Goal: Find specific page/section: Find specific page/section

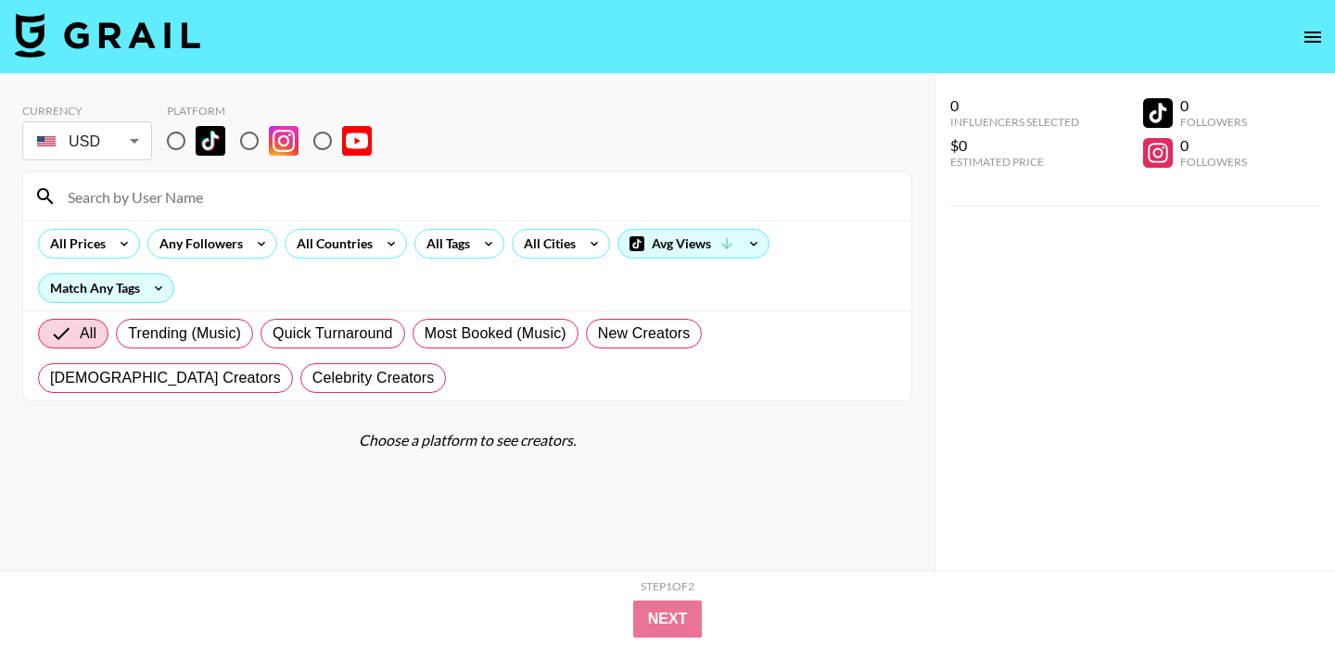
click at [179, 139] on input "radio" at bounding box center [176, 140] width 39 height 39
radio input "true"
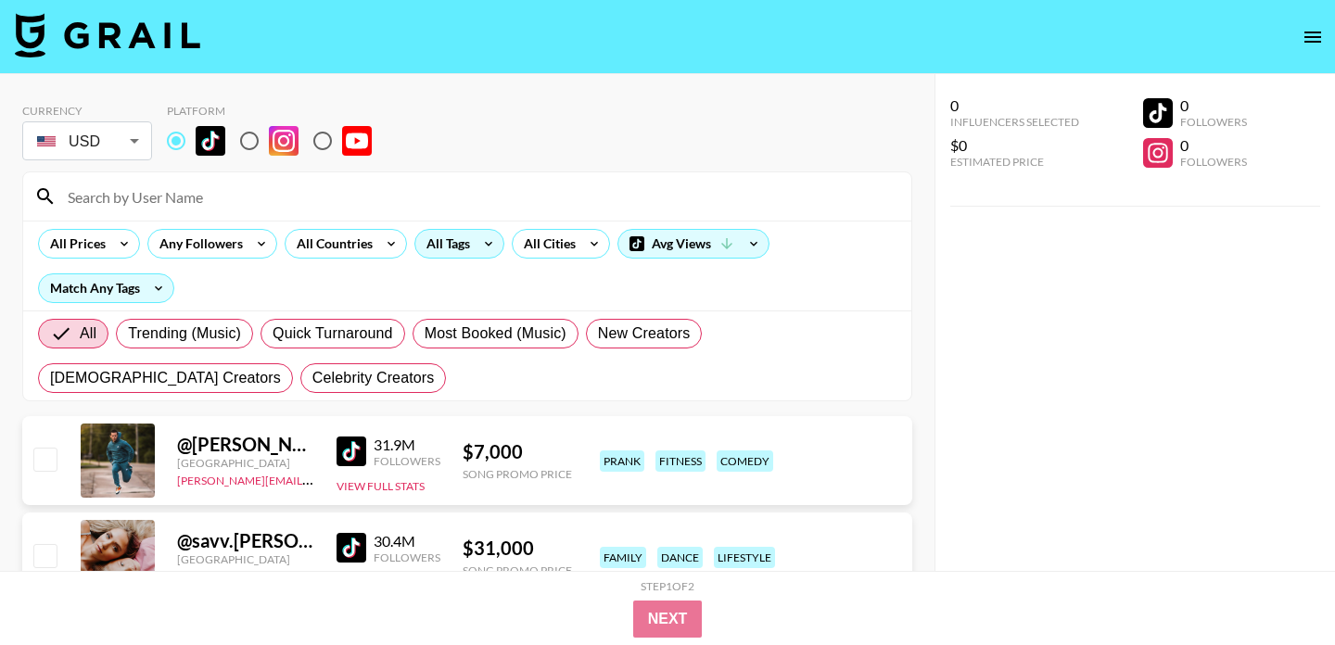
click at [453, 249] on div "All Tags" at bounding box center [444, 244] width 58 height 28
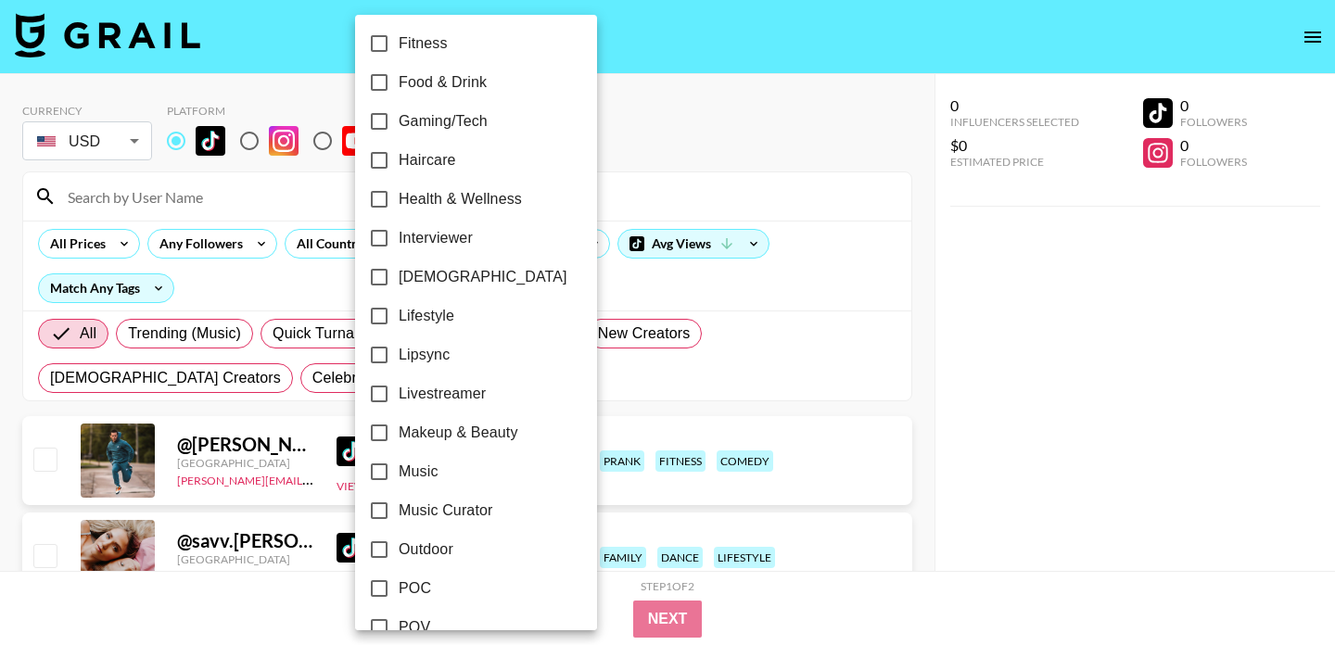
scroll to position [662, 0]
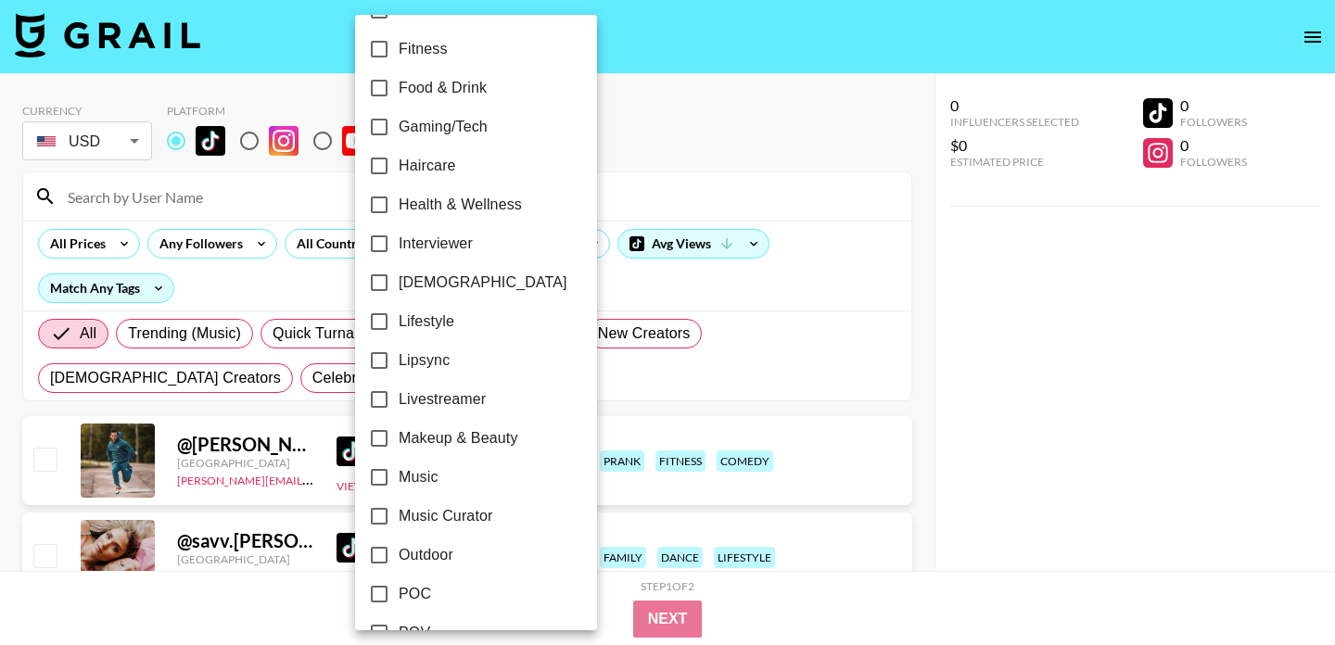
click at [396, 432] on input "Makeup & Beauty" at bounding box center [379, 438] width 39 height 39
checkbox input "true"
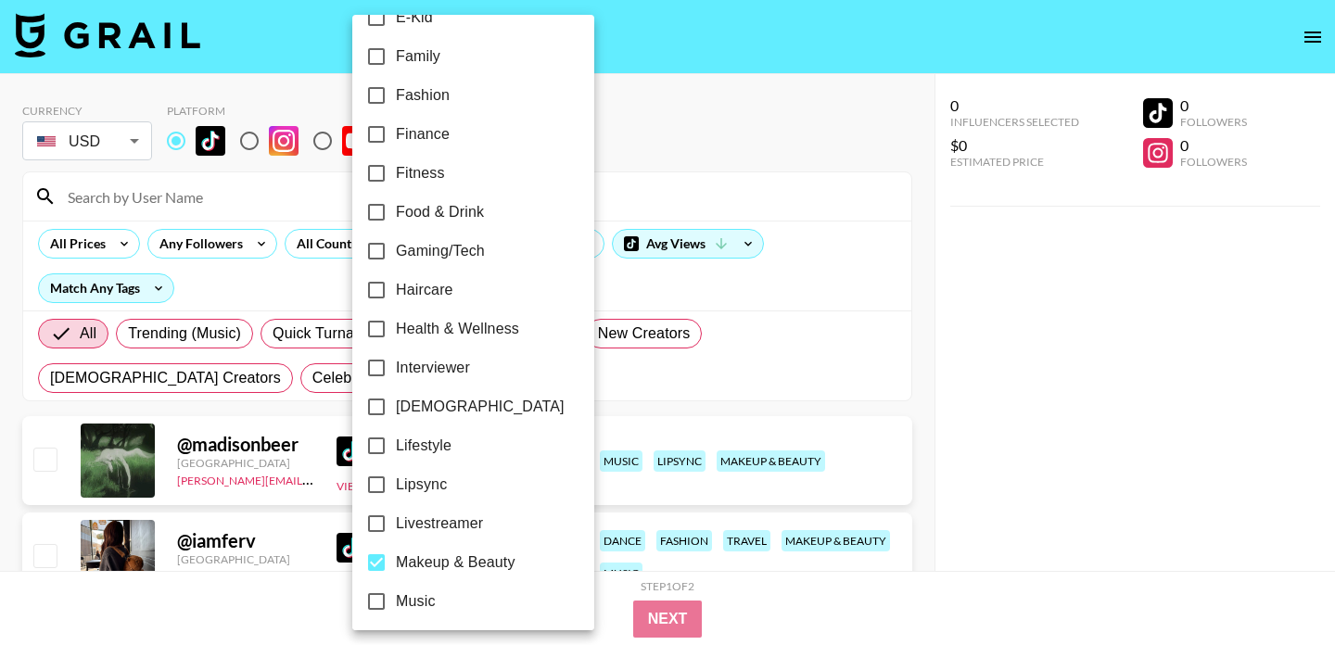
scroll to position [555, 0]
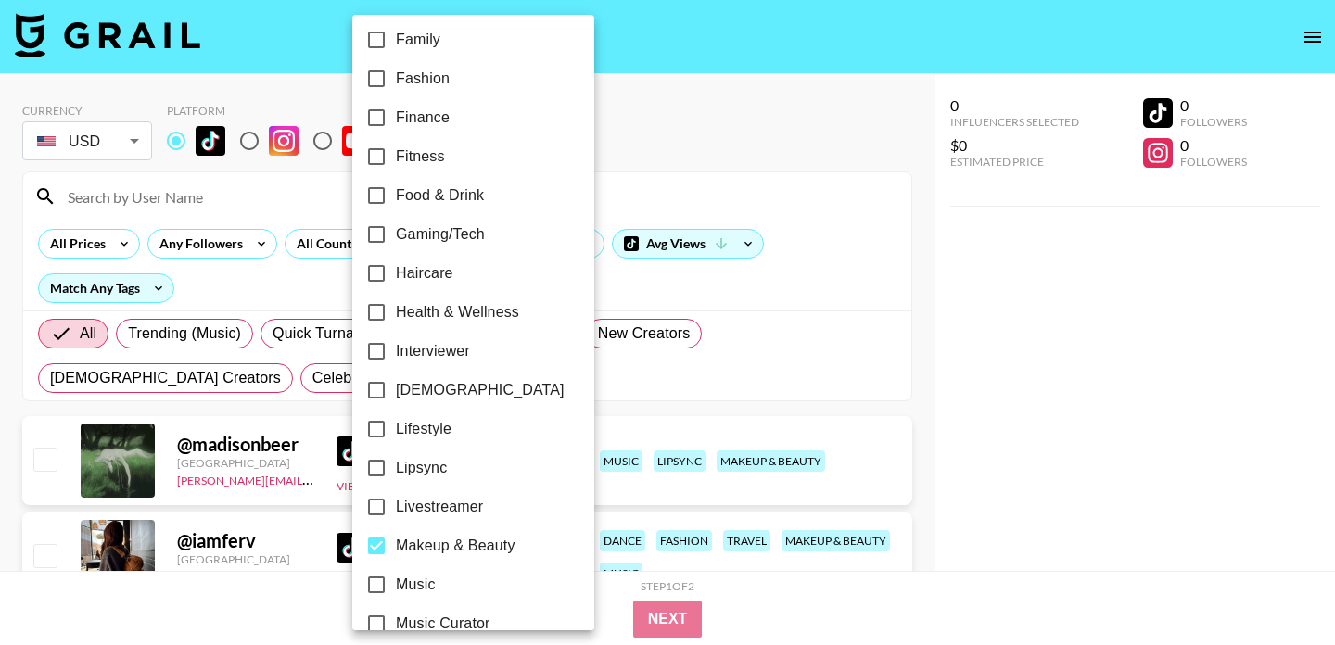
click at [628, 128] on div at bounding box center [667, 322] width 1335 height 645
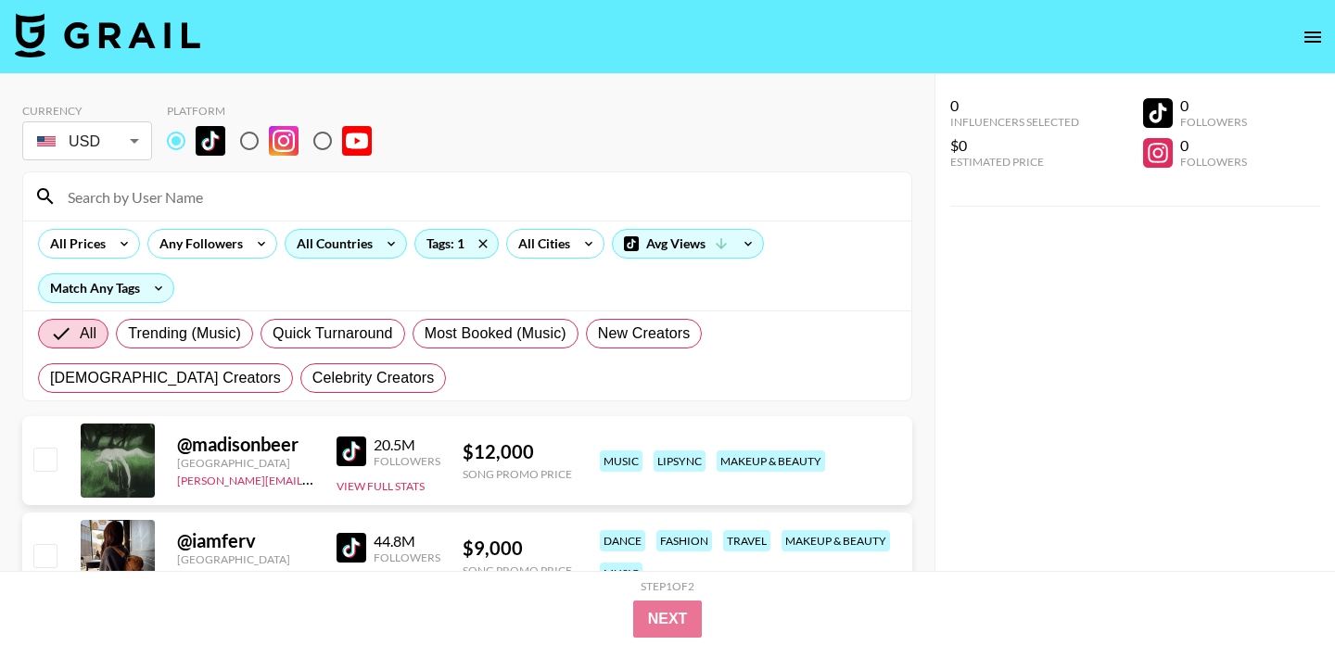
click at [361, 242] on div "All Countries" at bounding box center [331, 244] width 91 height 28
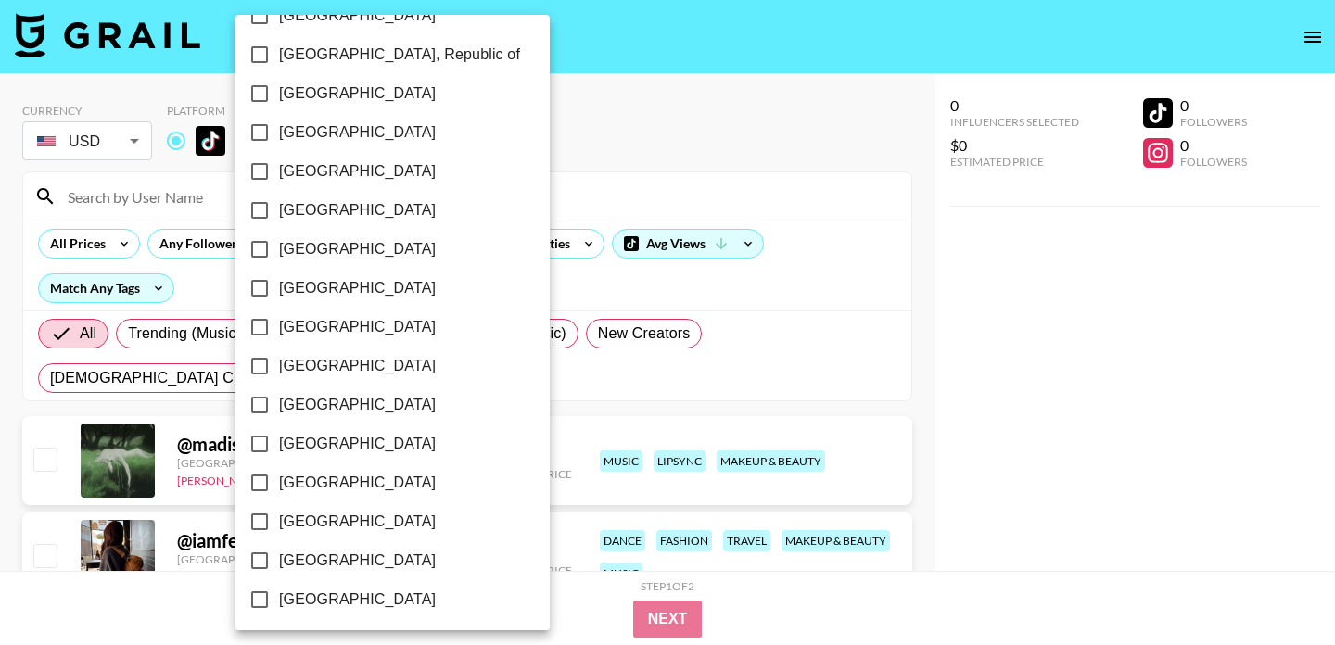
scroll to position [1517, 0]
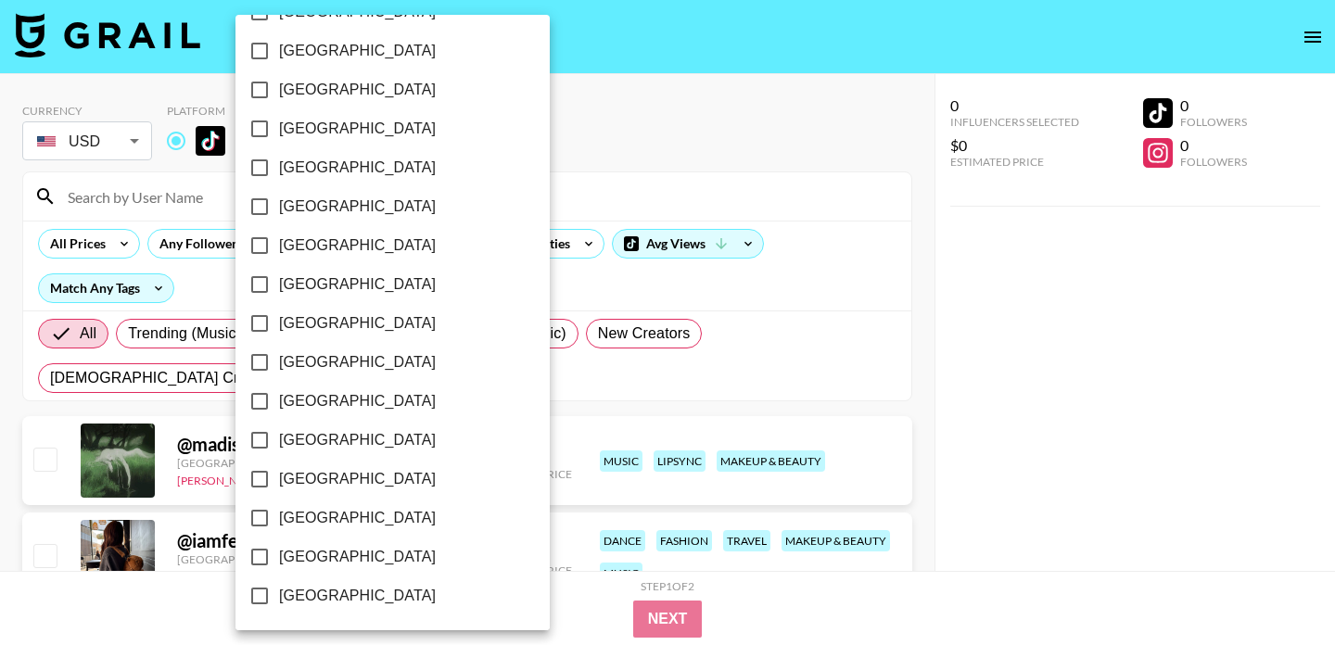
click at [360, 562] on span "[GEOGRAPHIC_DATA]" at bounding box center [357, 557] width 157 height 22
click at [279, 562] on input "[GEOGRAPHIC_DATA]" at bounding box center [259, 557] width 39 height 39
checkbox input "true"
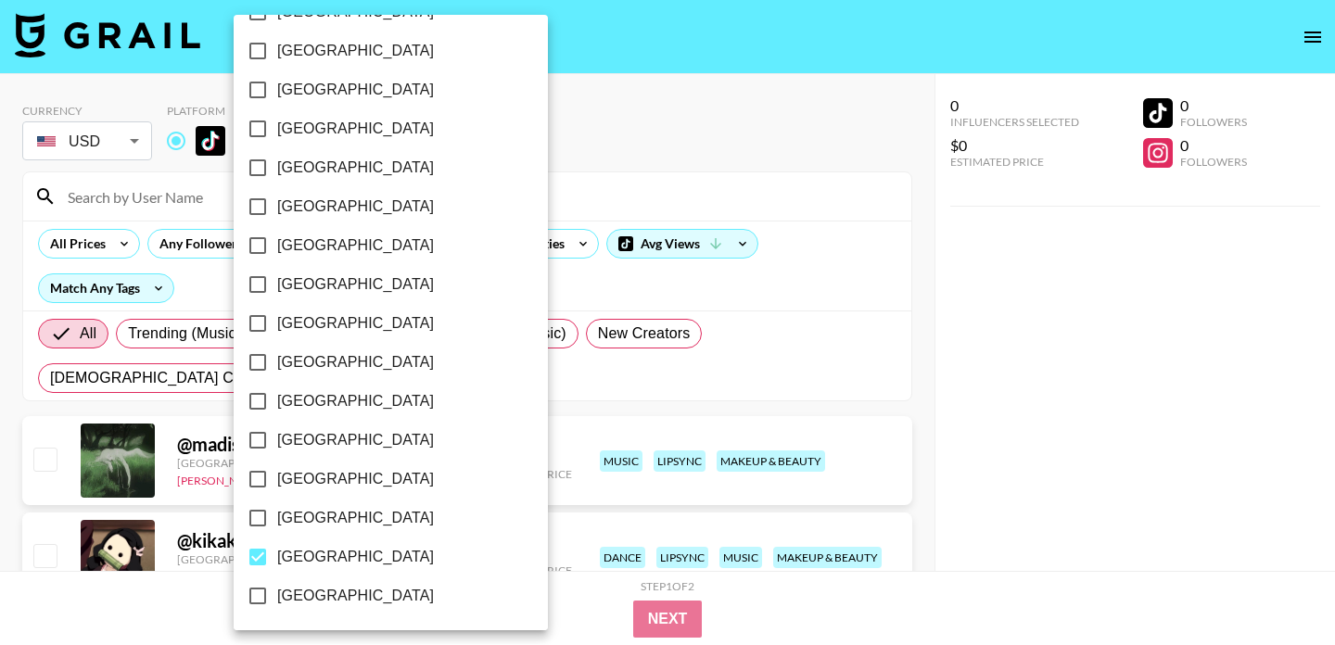
click at [596, 46] on div at bounding box center [667, 322] width 1335 height 645
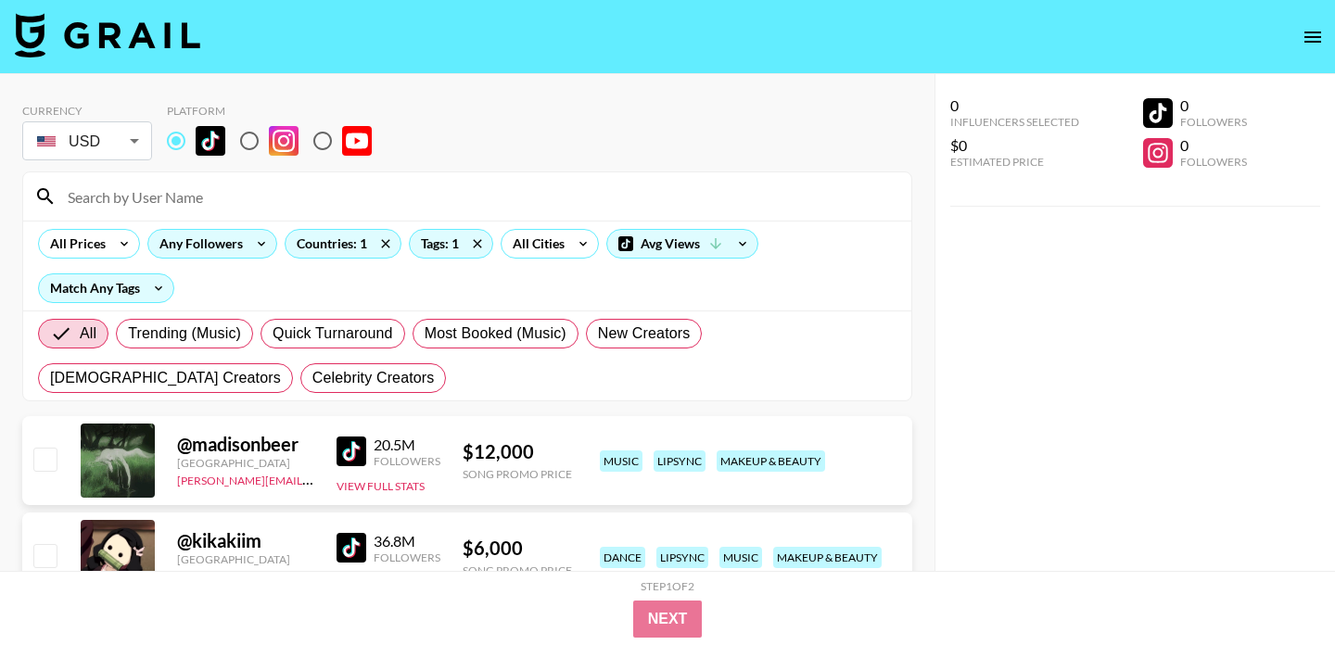
click at [237, 245] on div "Any Followers" at bounding box center [197, 244] width 98 height 28
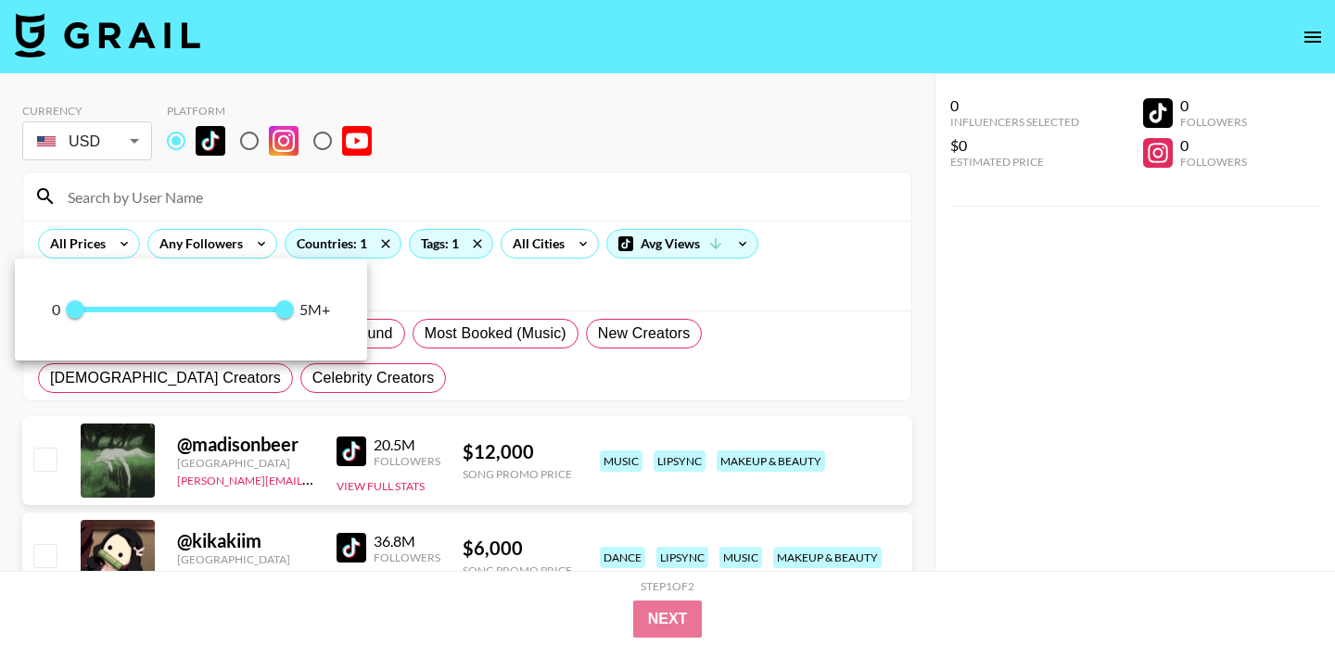
click at [466, 206] on div at bounding box center [667, 322] width 1335 height 645
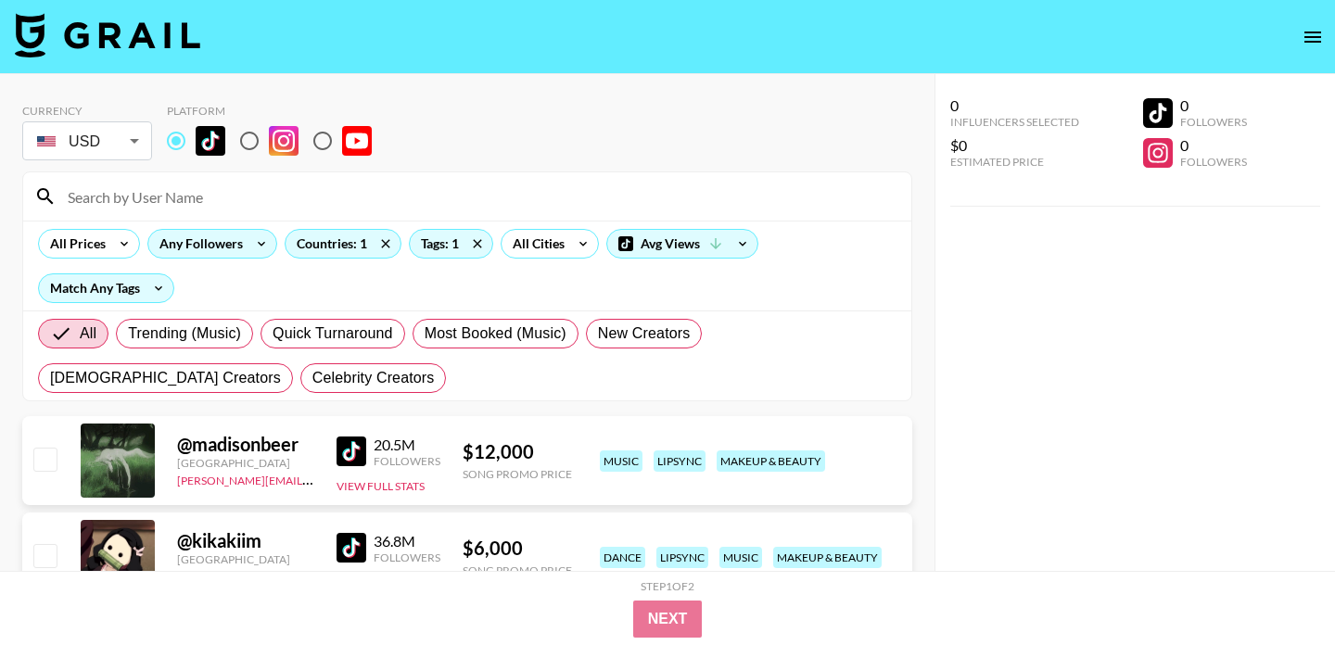
click at [188, 252] on div "Any Followers" at bounding box center [197, 244] width 98 height 28
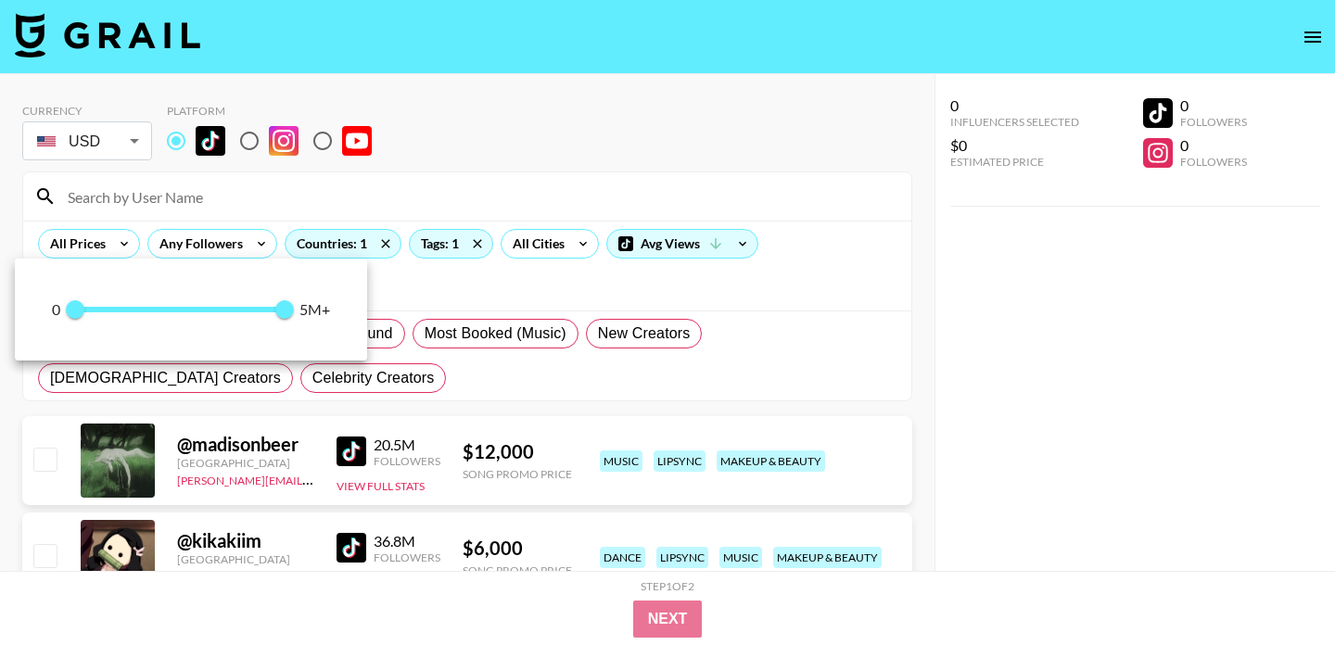
click at [109, 251] on div at bounding box center [667, 322] width 1335 height 645
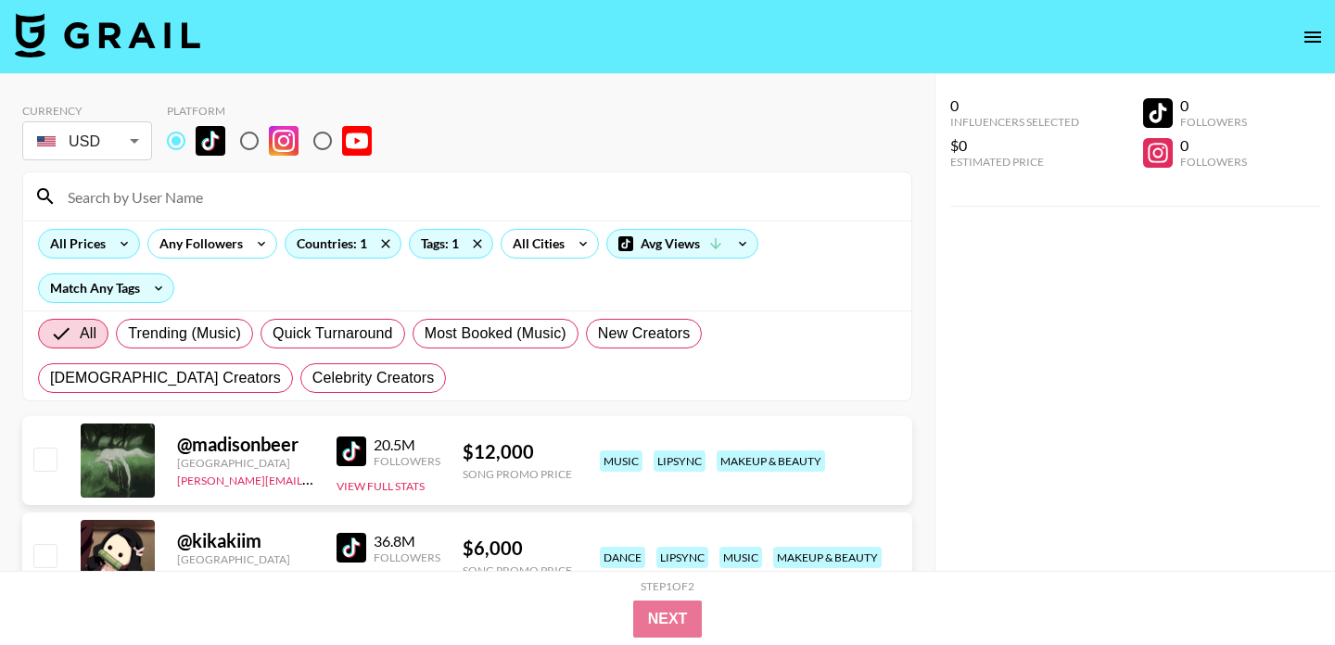
click at [114, 243] on icon at bounding box center [124, 244] width 30 height 28
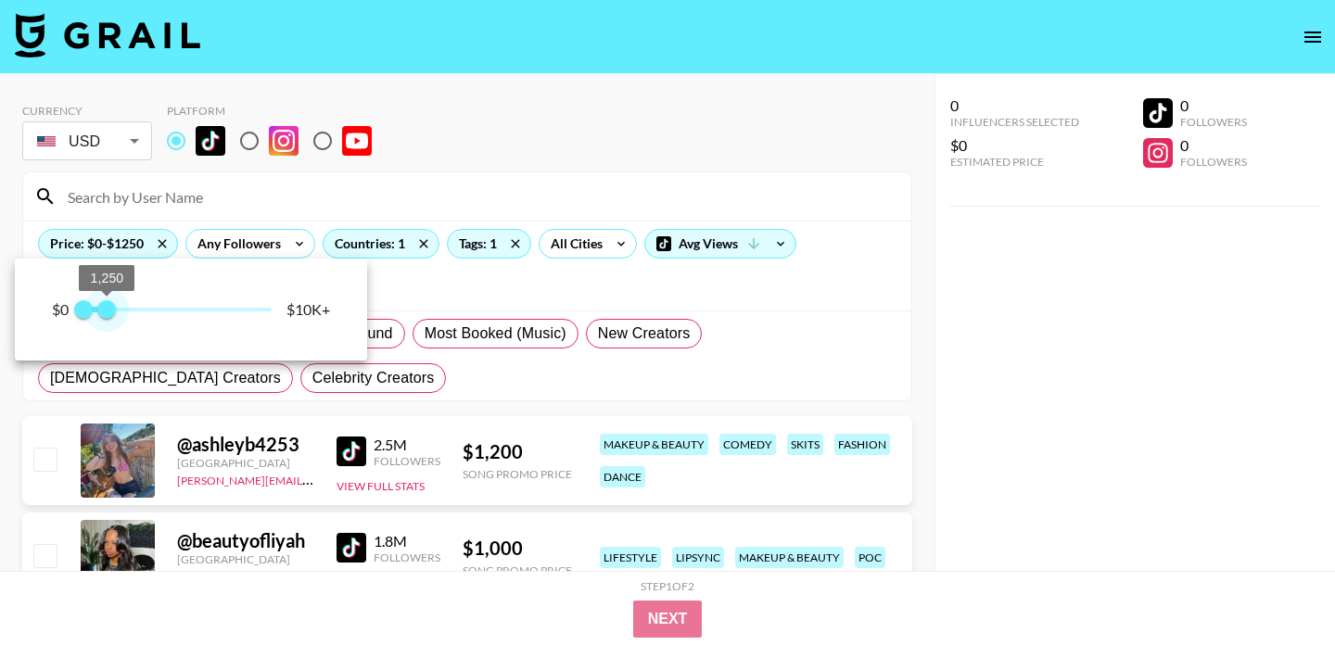
type input "1000"
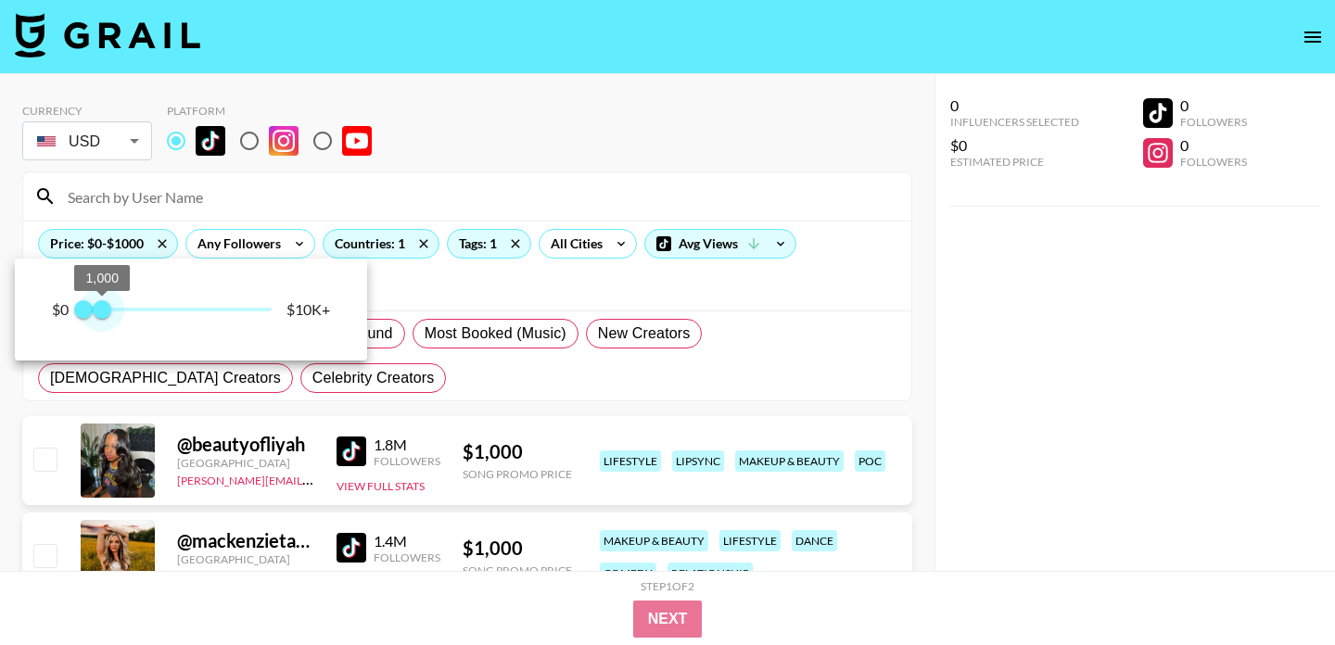
drag, startPoint x: 273, startPoint y: 315, endPoint x: 104, endPoint y: 314, distance: 168.8
click at [104, 314] on span "1,000" at bounding box center [102, 309] width 19 height 19
click at [705, 105] on div at bounding box center [667, 322] width 1335 height 645
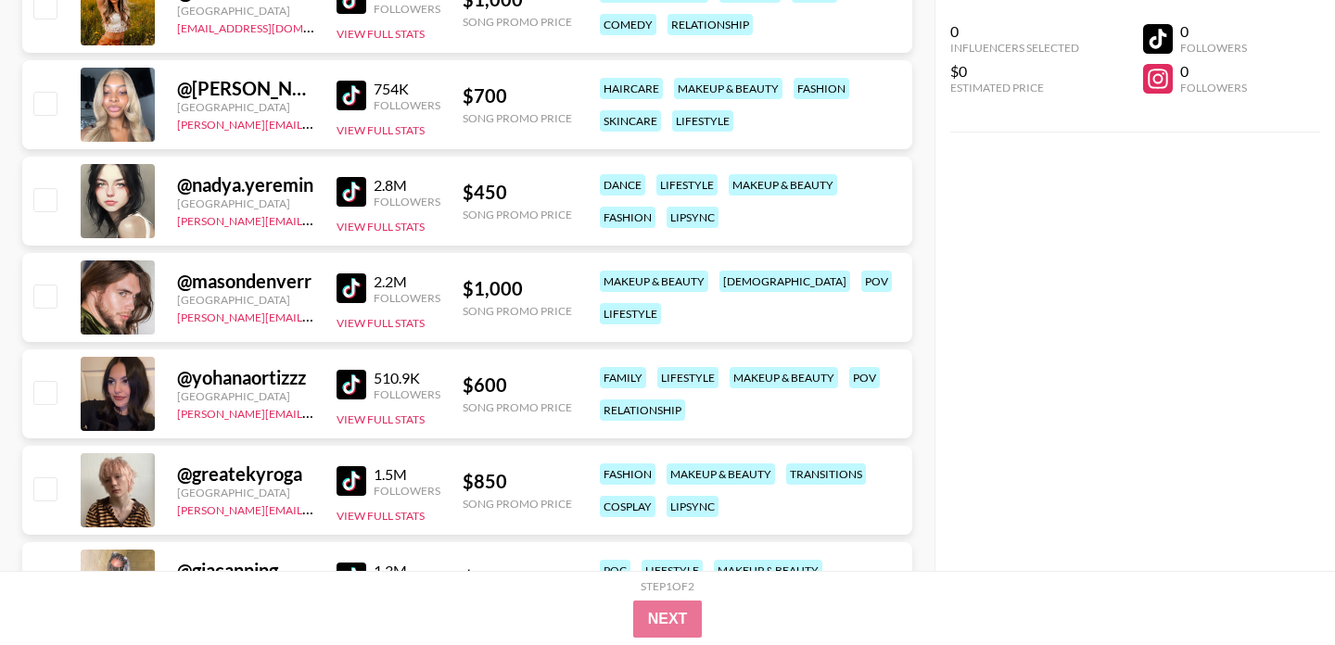
scroll to position [559, 0]
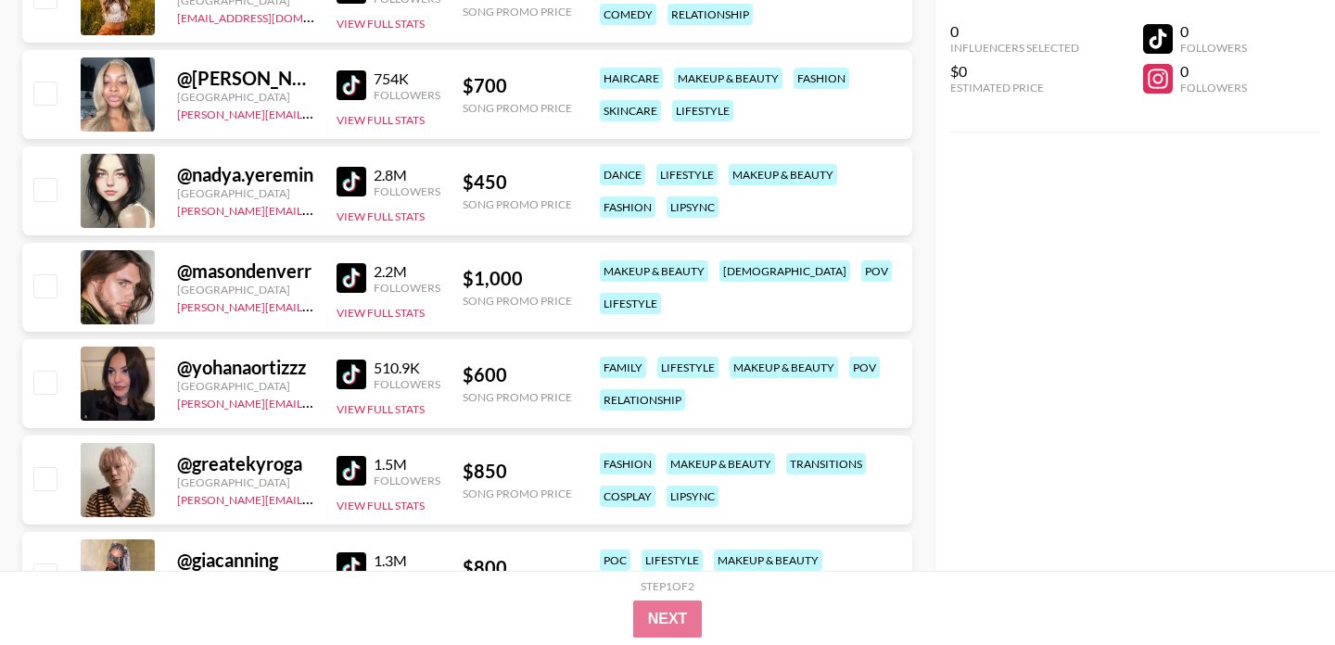
click at [354, 85] on img at bounding box center [352, 85] width 30 height 30
click at [364, 188] on img at bounding box center [352, 182] width 30 height 30
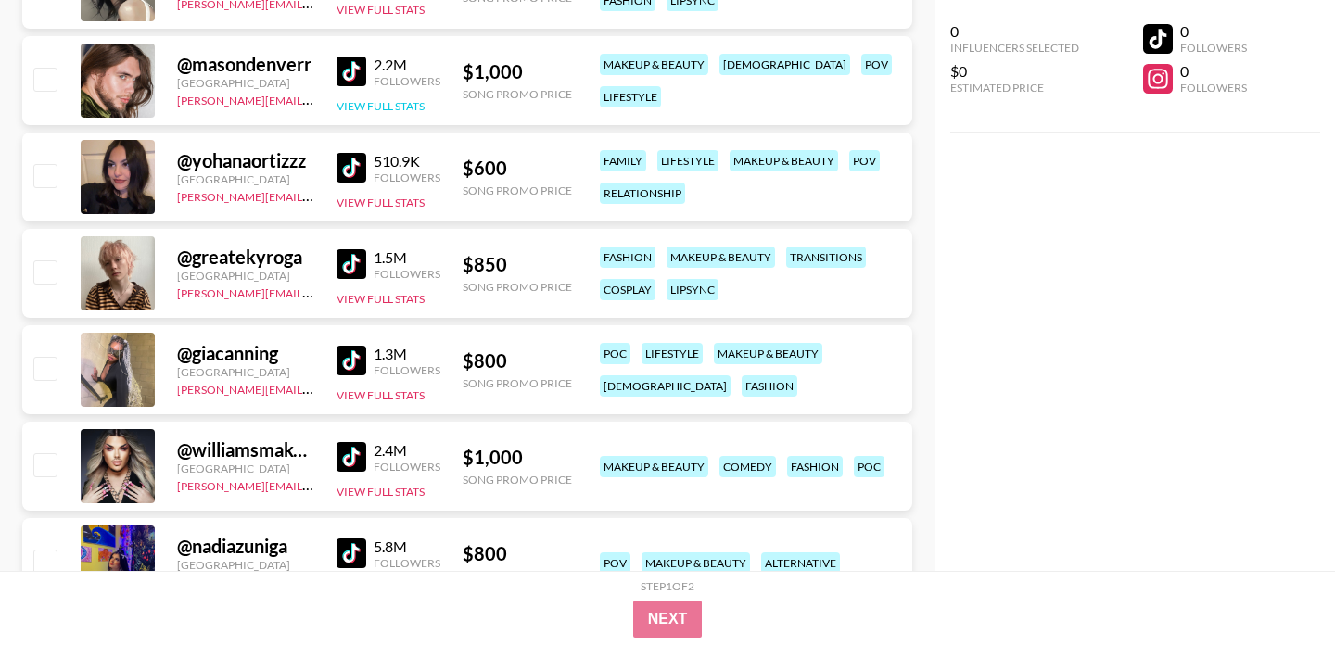
scroll to position [778, 0]
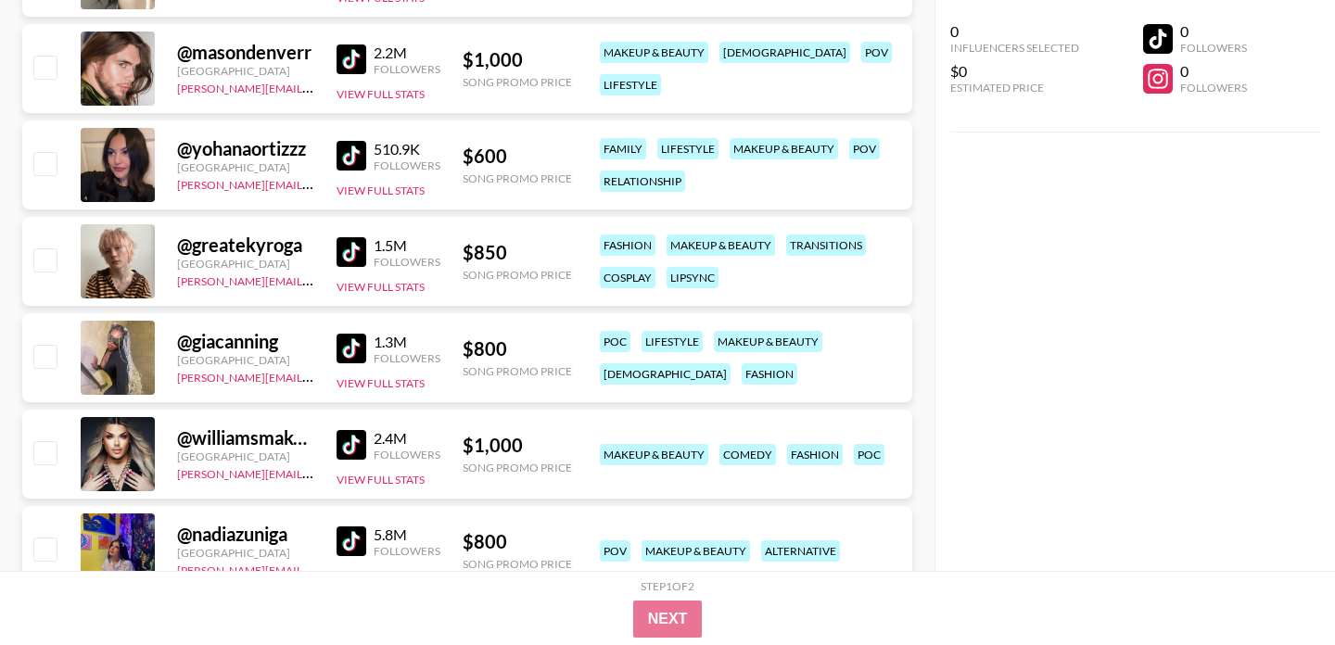
click at [355, 261] on img at bounding box center [352, 252] width 30 height 30
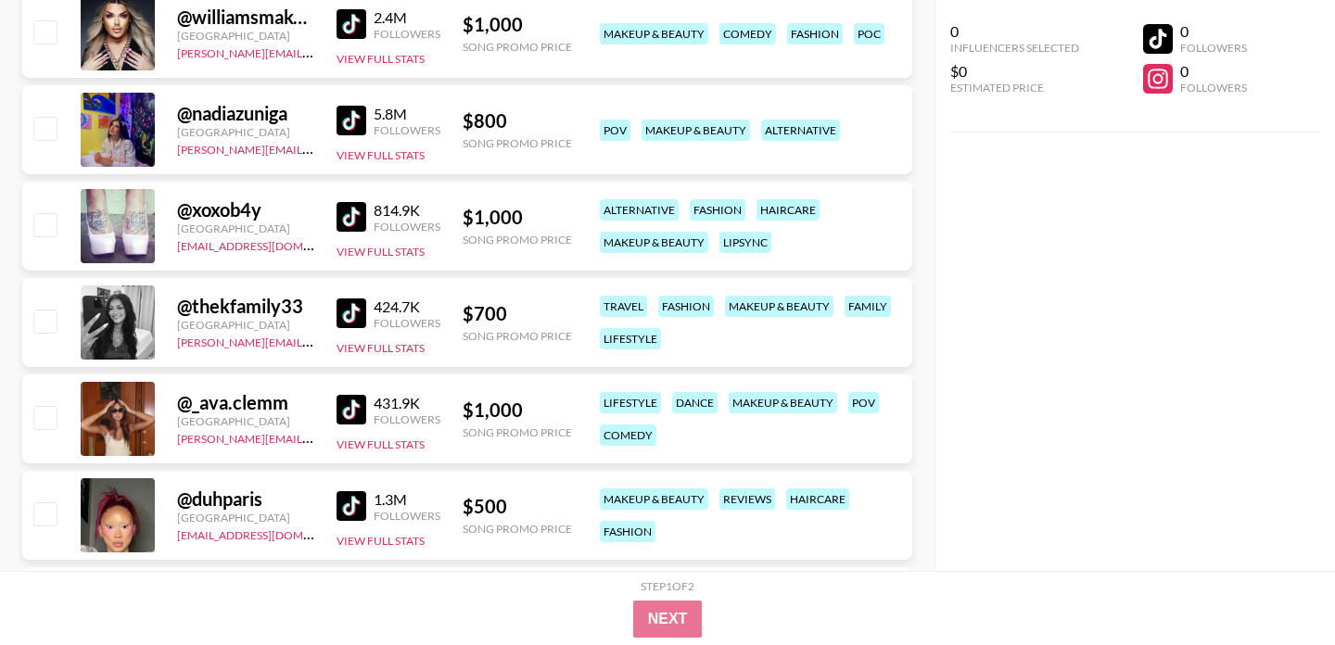
scroll to position [1201, 0]
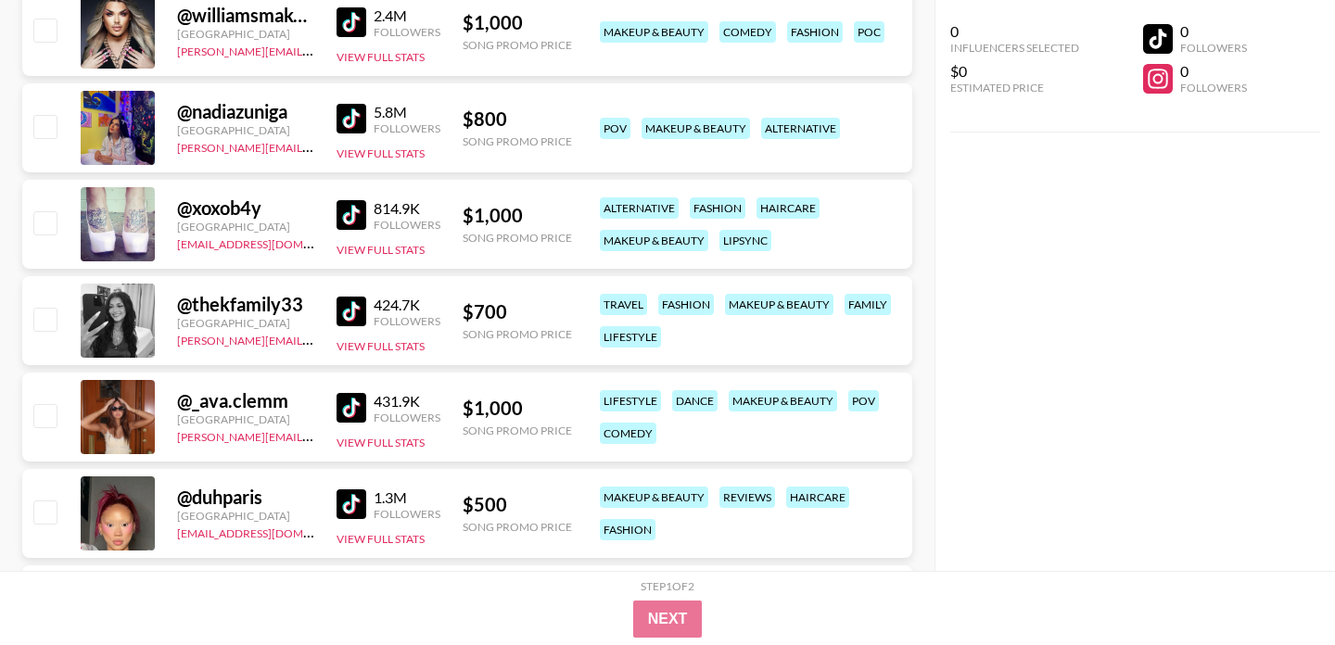
click at [350, 312] on img at bounding box center [352, 312] width 30 height 30
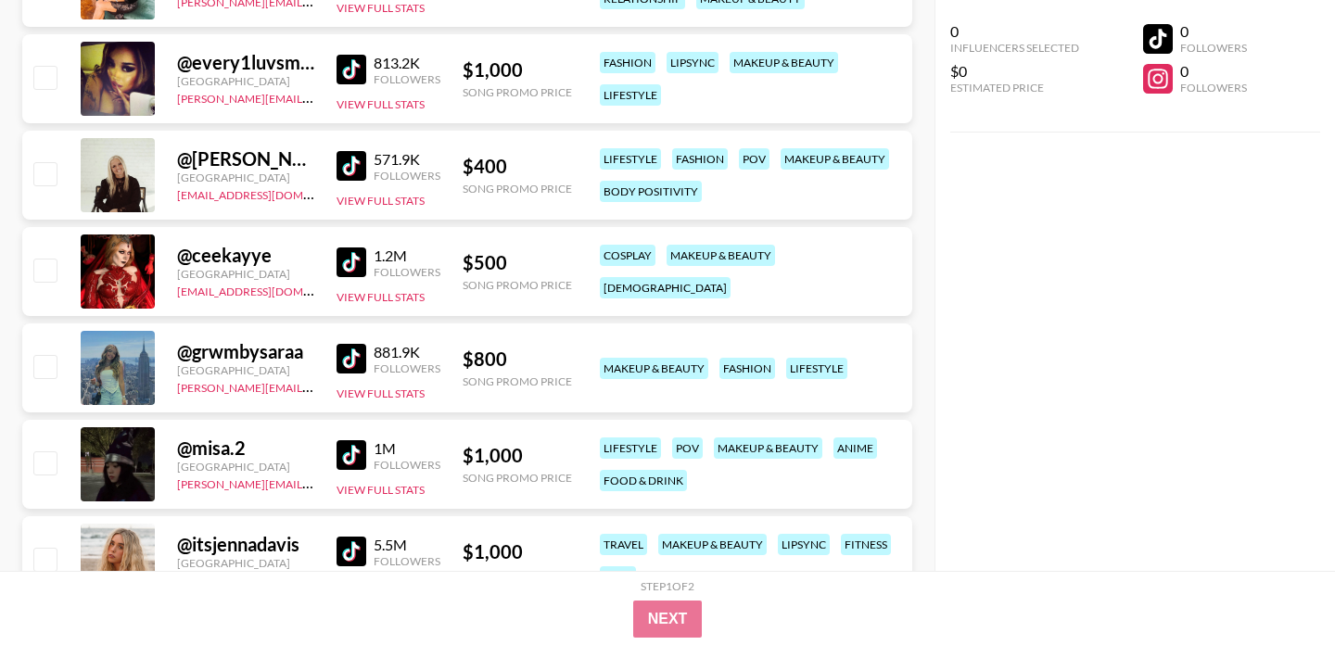
scroll to position [2529, 0]
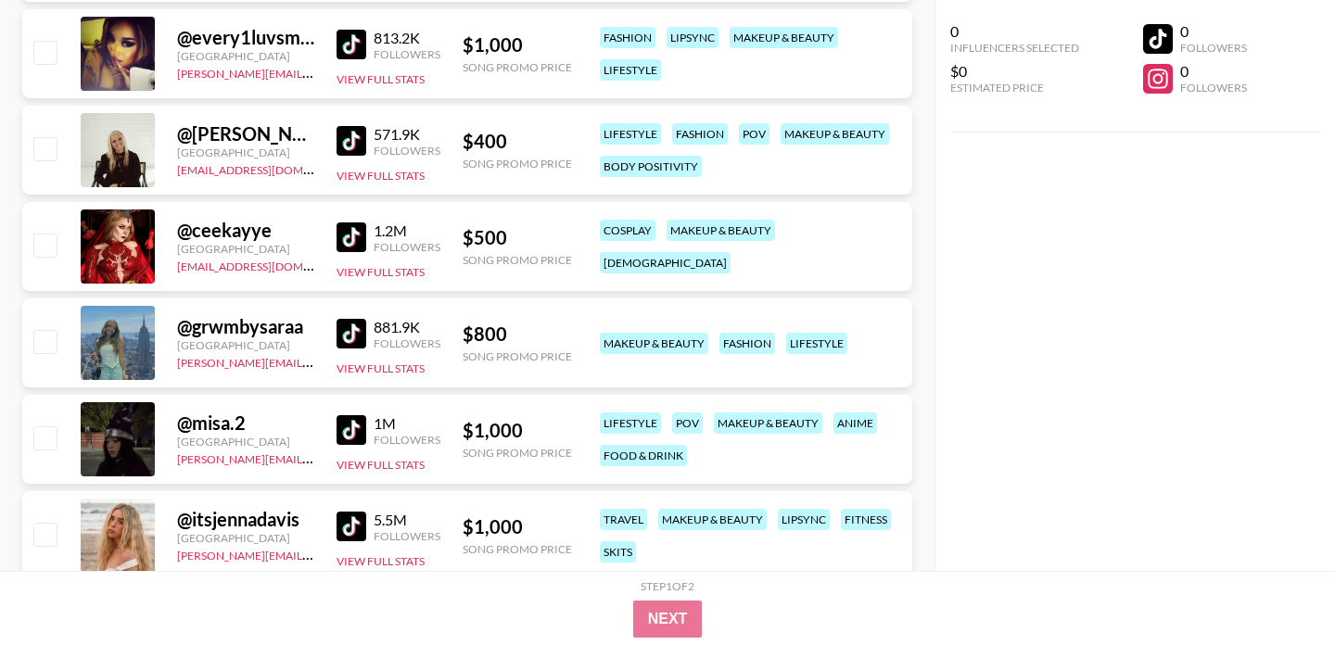
click at [353, 237] on img at bounding box center [352, 238] width 30 height 30
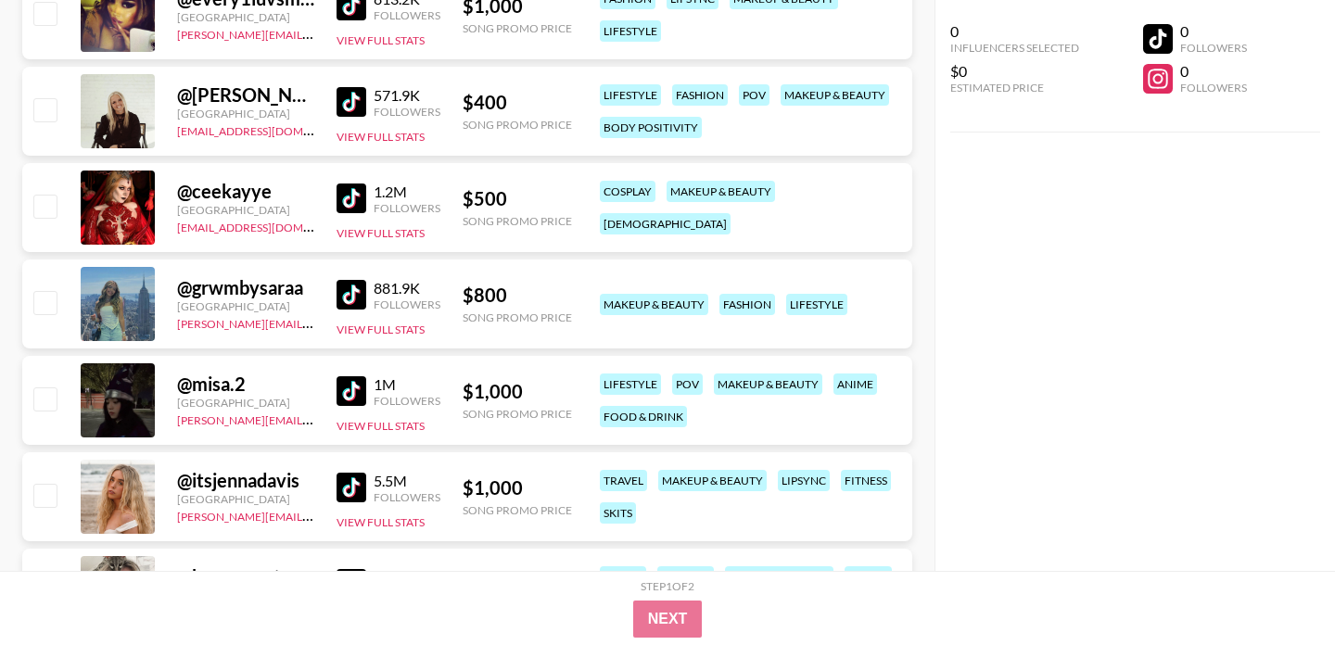
scroll to position [2579, 0]
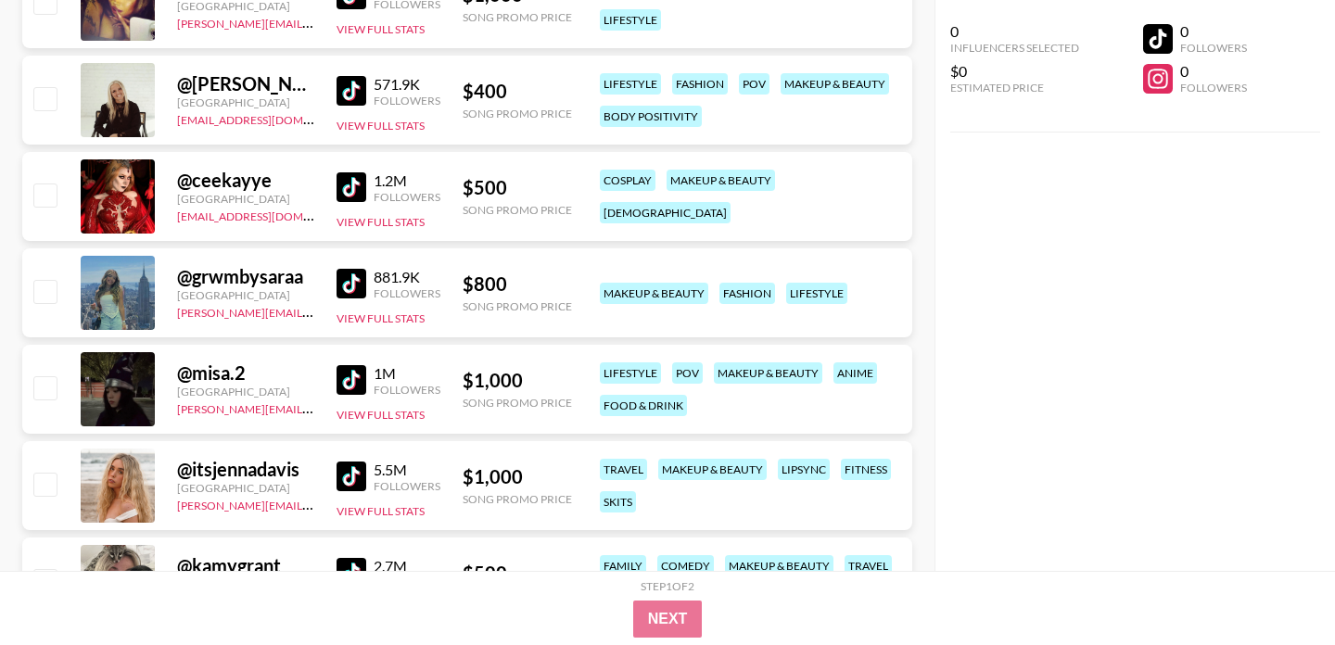
click at [343, 287] on img at bounding box center [352, 284] width 30 height 30
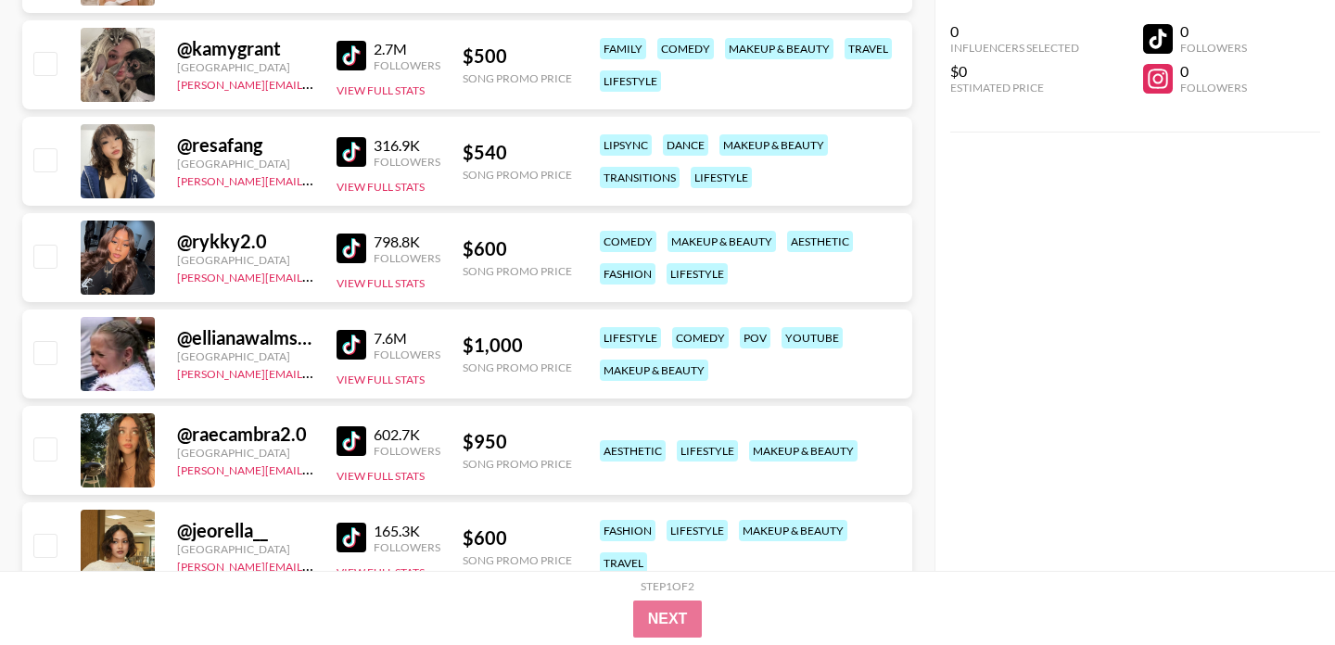
scroll to position [3102, 0]
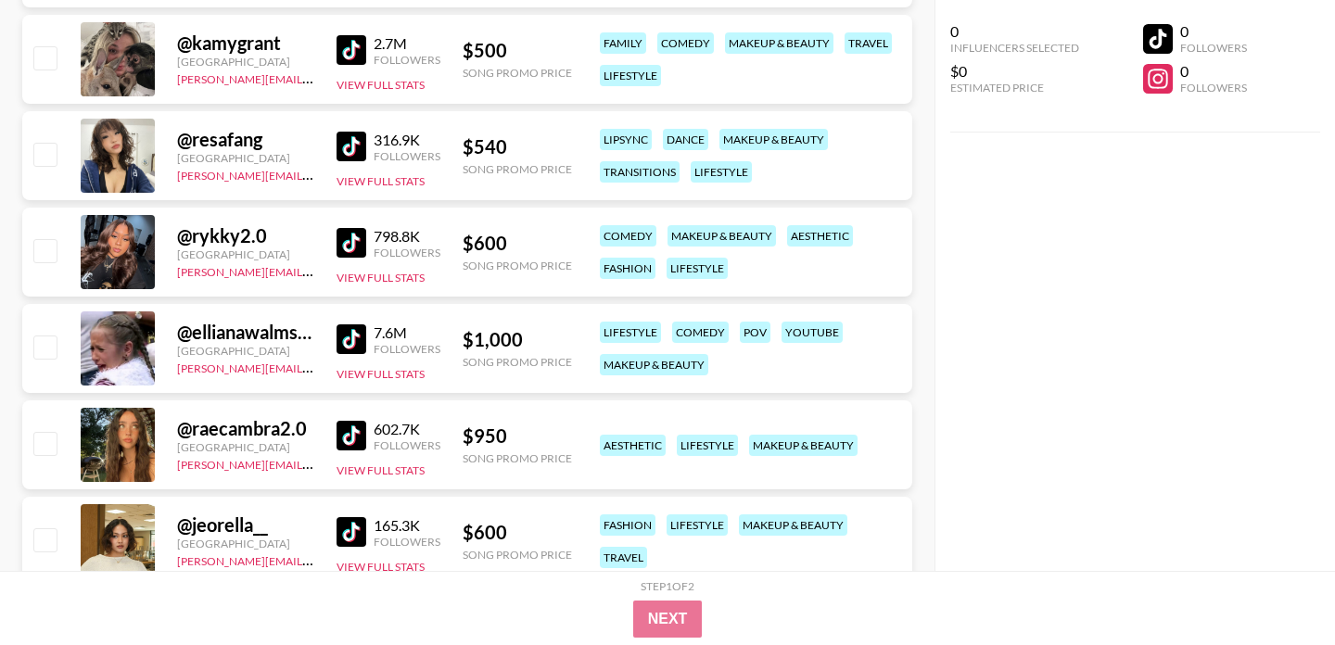
click at [344, 244] on img at bounding box center [352, 243] width 30 height 30
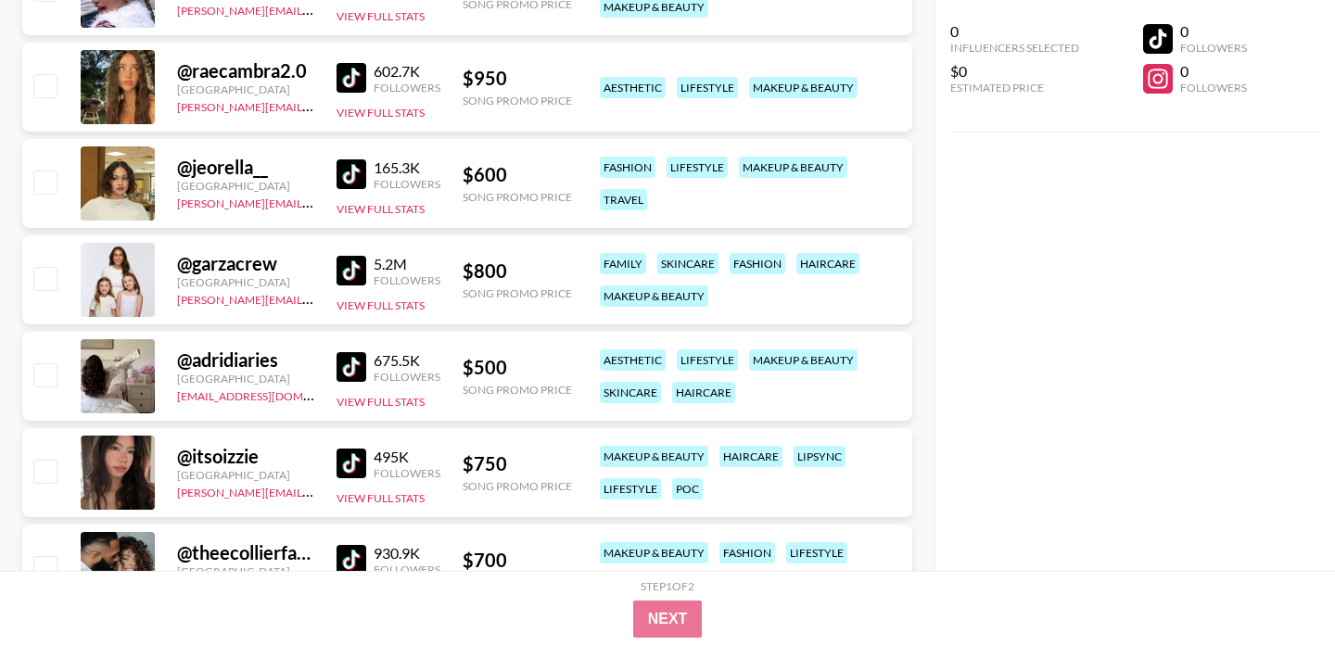
scroll to position [3465, 0]
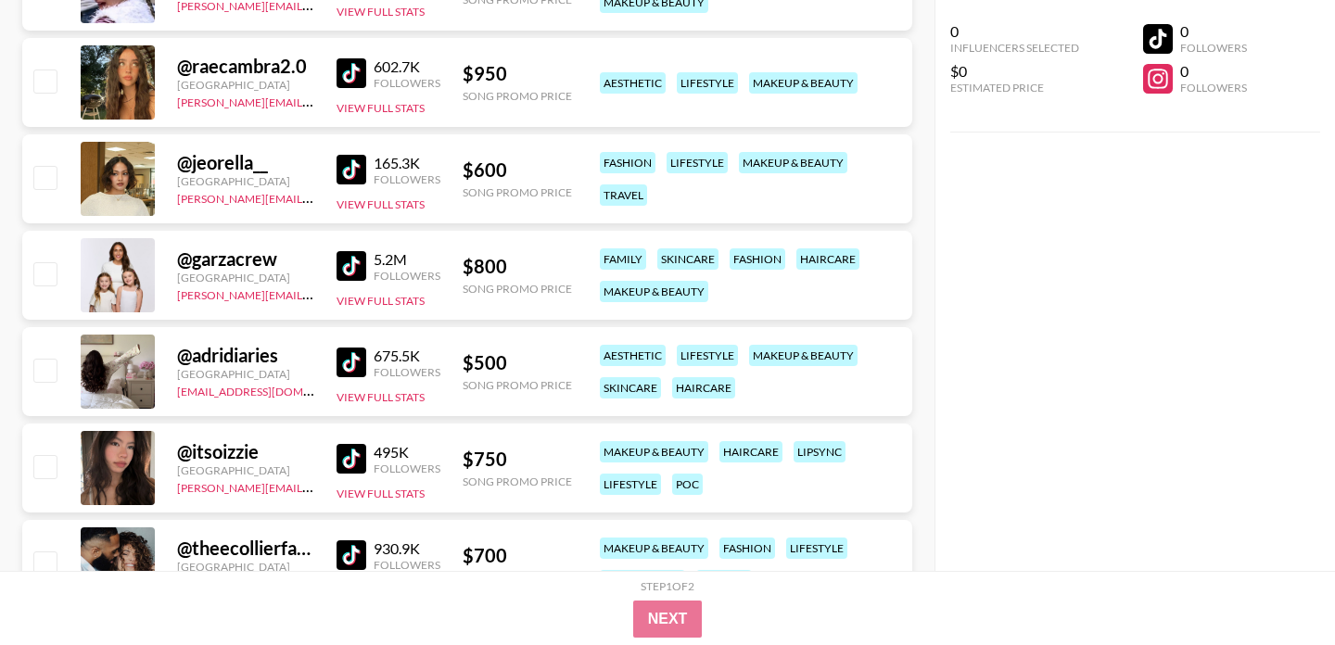
click at [351, 368] on img at bounding box center [352, 363] width 30 height 30
click at [357, 466] on img at bounding box center [352, 459] width 30 height 30
click at [351, 165] on img at bounding box center [352, 170] width 30 height 30
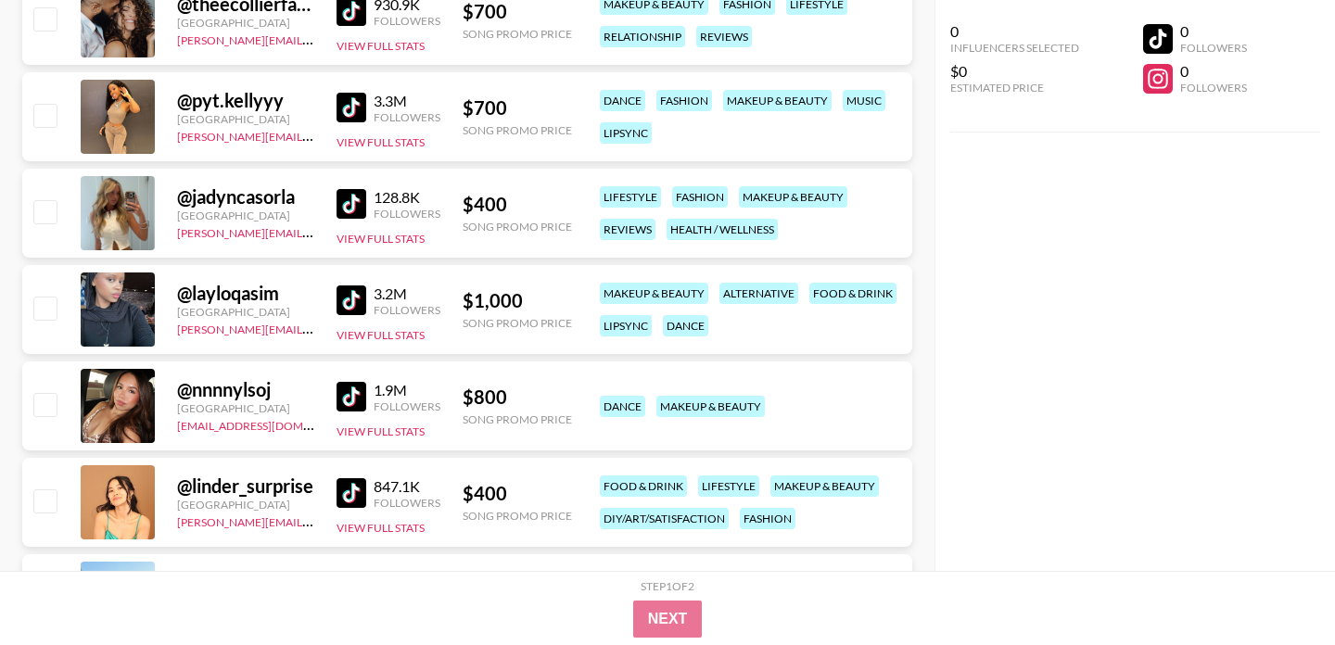
scroll to position [4111, 0]
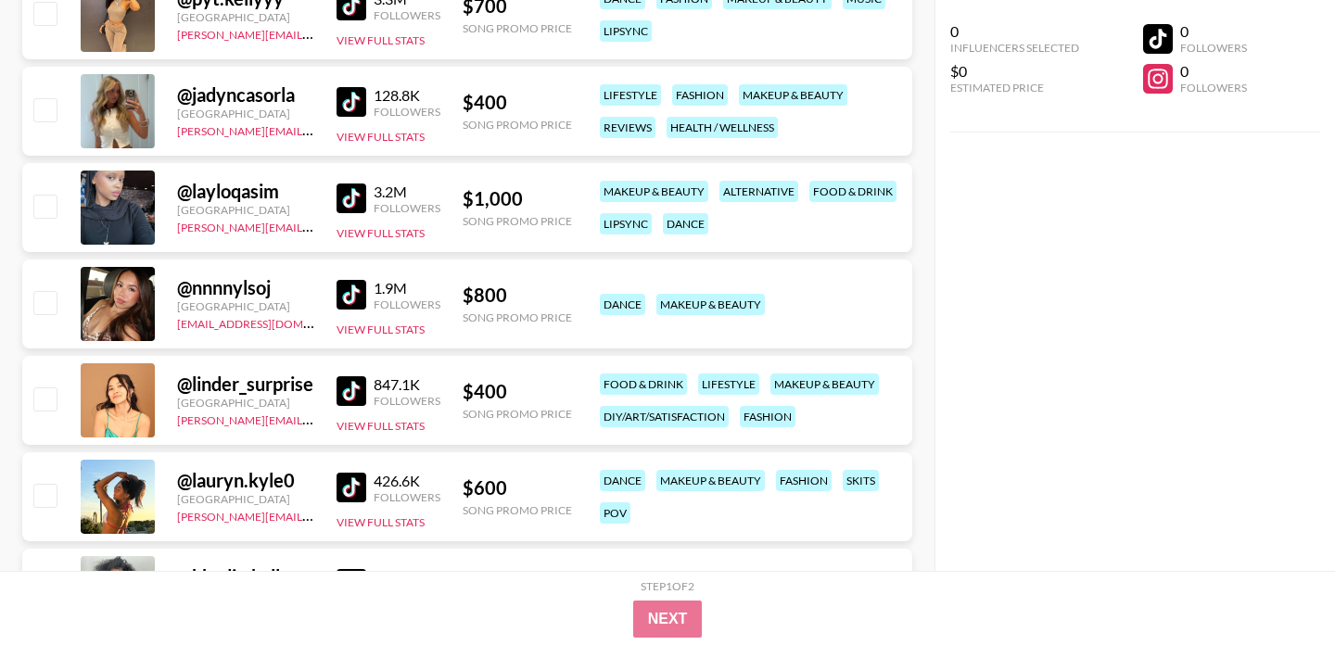
click at [345, 101] on img at bounding box center [352, 102] width 30 height 30
click at [354, 195] on img at bounding box center [352, 199] width 30 height 30
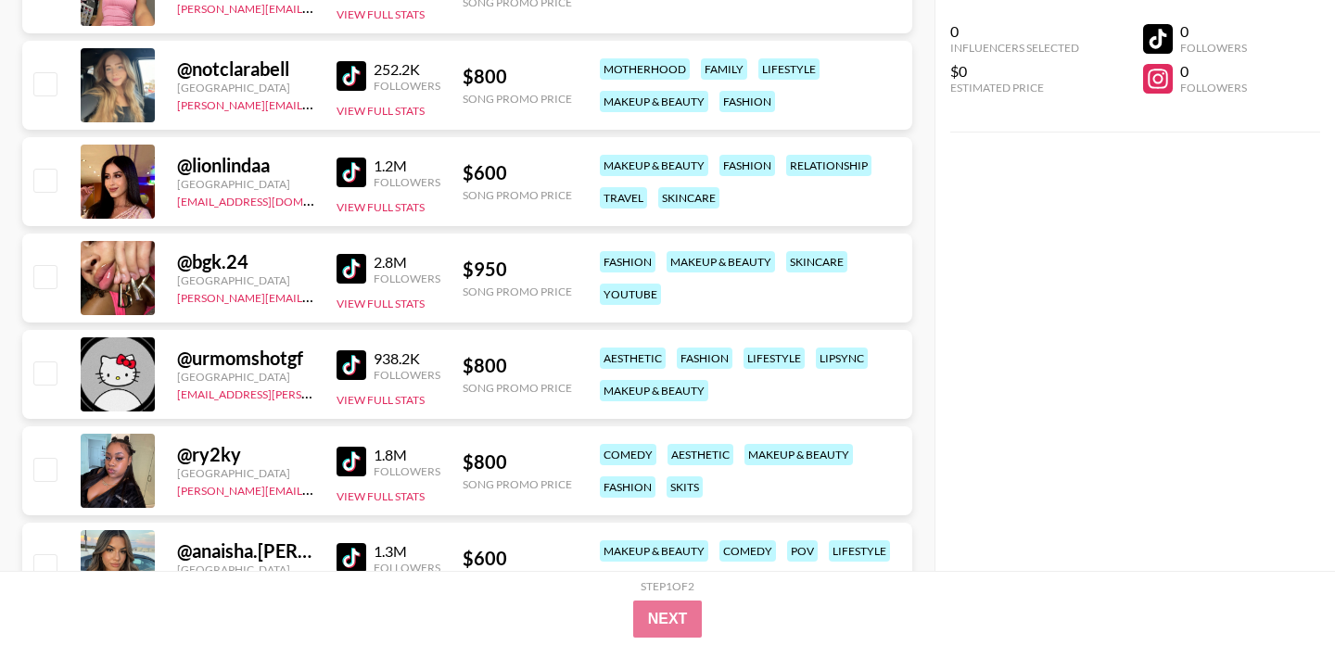
scroll to position [4718, 0]
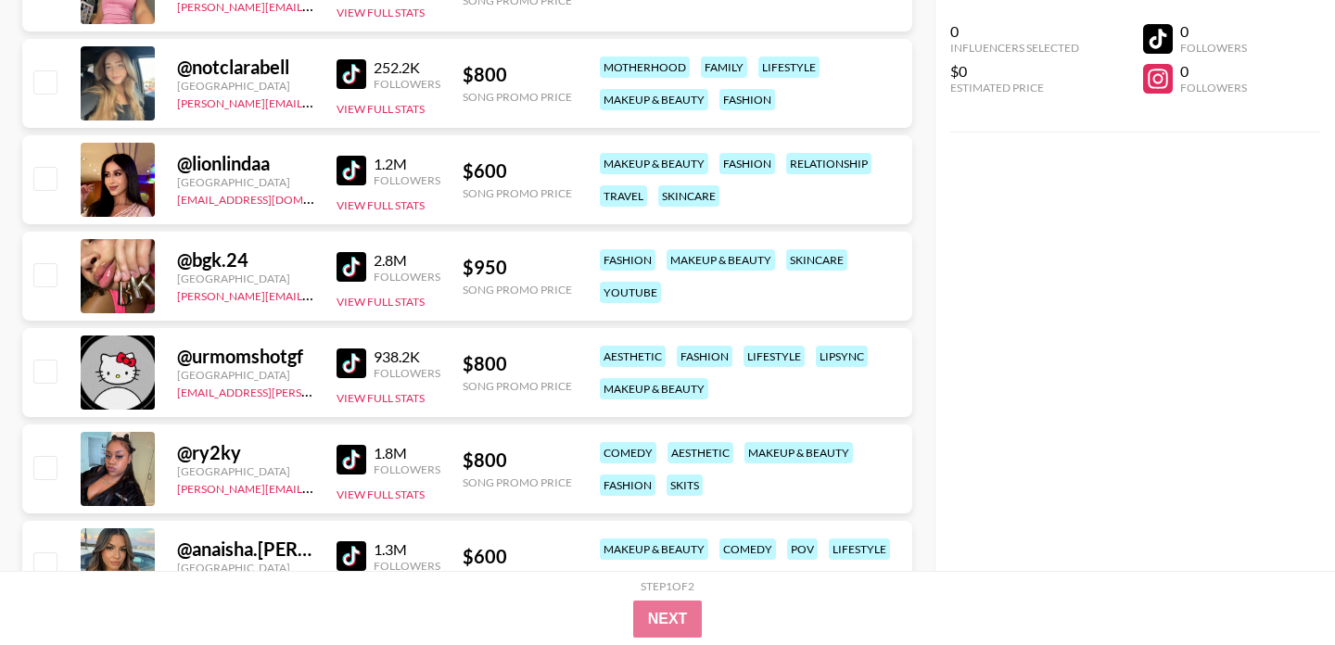
click at [352, 273] on img at bounding box center [352, 267] width 30 height 30
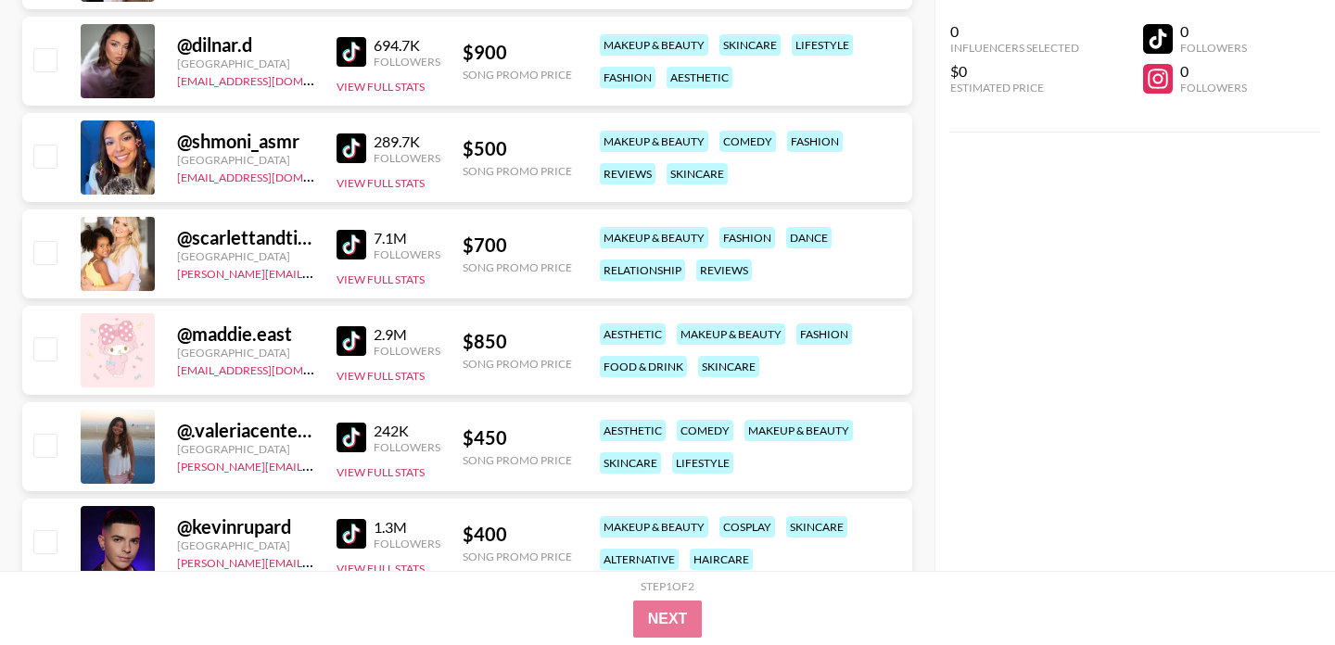
scroll to position [5417, 0]
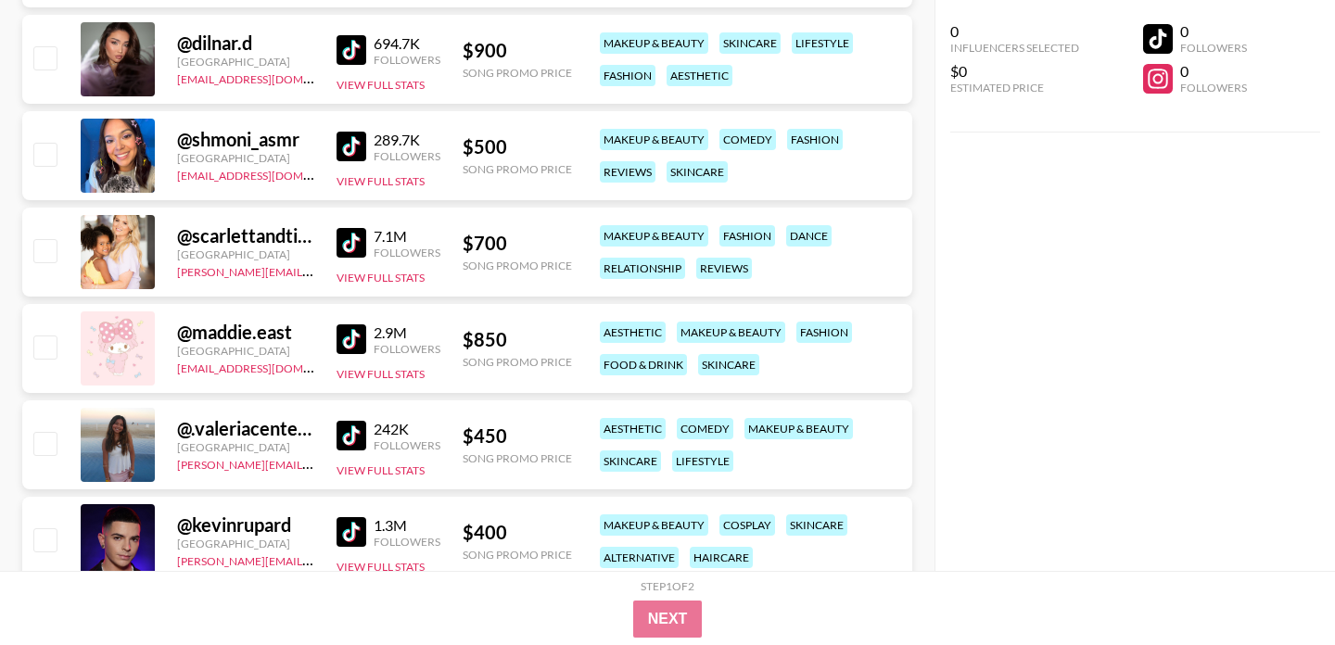
click at [350, 340] on img at bounding box center [352, 340] width 30 height 30
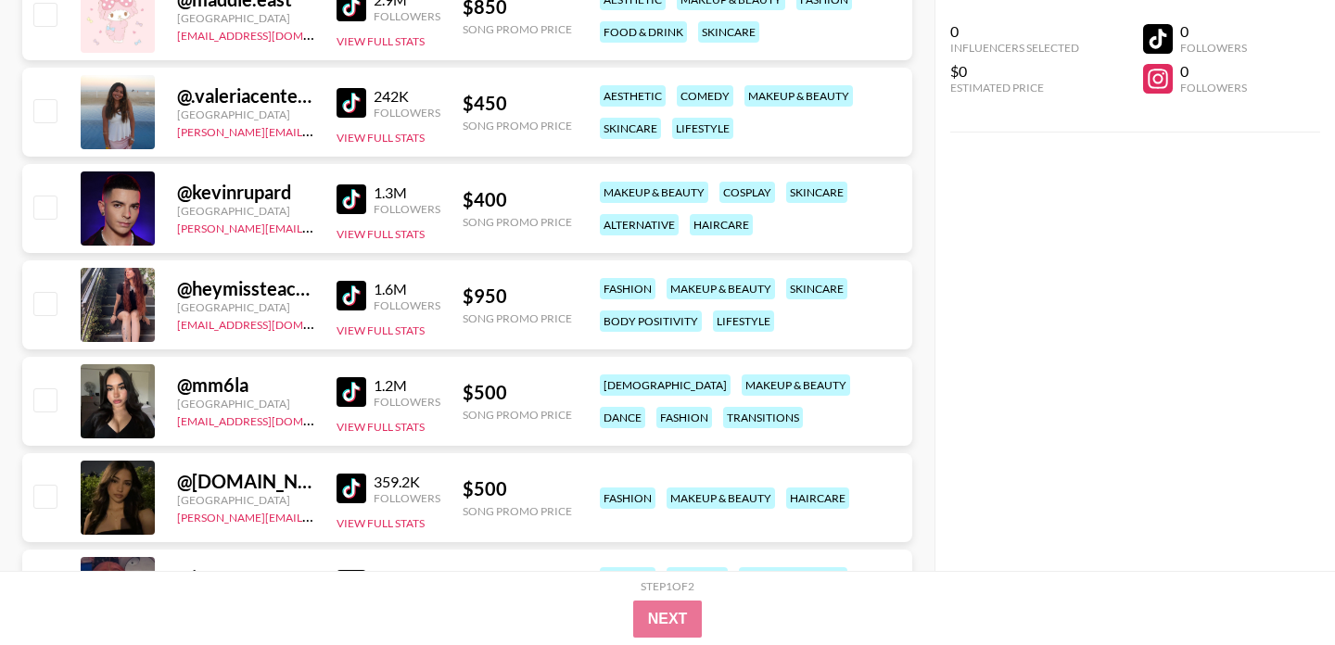
scroll to position [5752, 0]
